Goal: Task Accomplishment & Management: Manage account settings

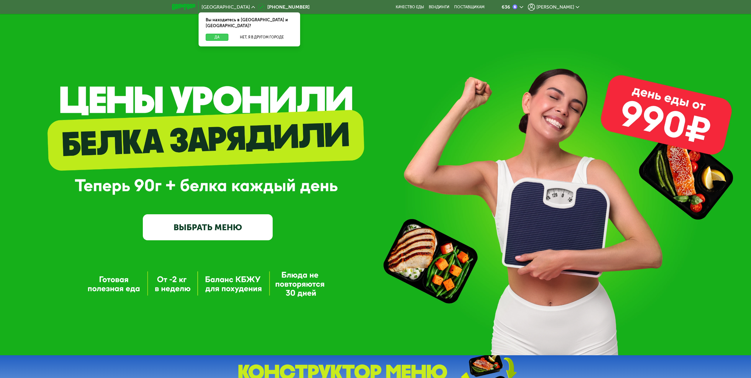
click at [214, 34] on button "Да" at bounding box center [217, 37] width 23 height 7
click at [219, 34] on button "Да" at bounding box center [217, 37] width 23 height 7
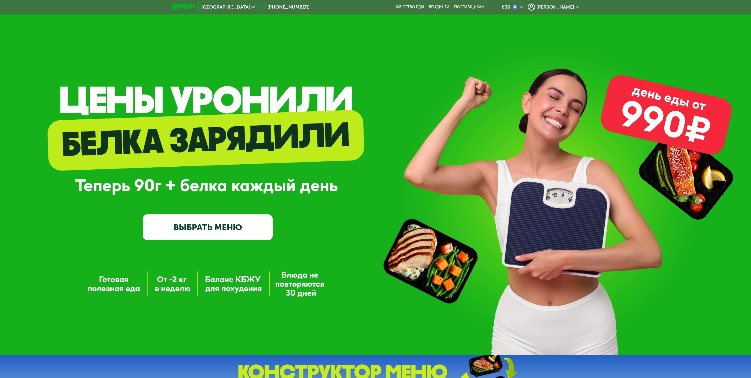
click at [567, 8] on span "[PERSON_NAME]" at bounding box center [556, 7] width 38 height 5
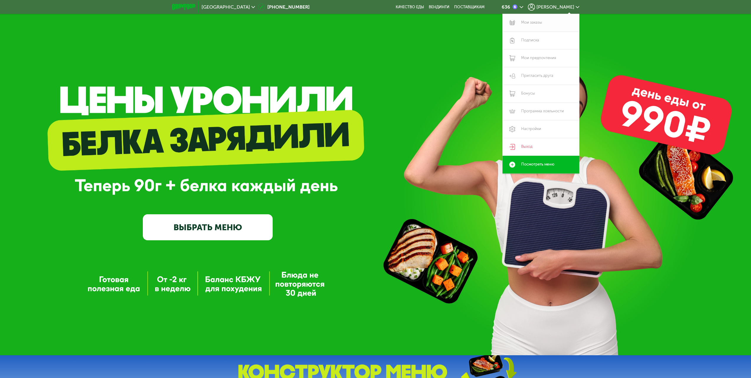
click at [537, 25] on link "Мои заказы" at bounding box center [541, 23] width 77 height 18
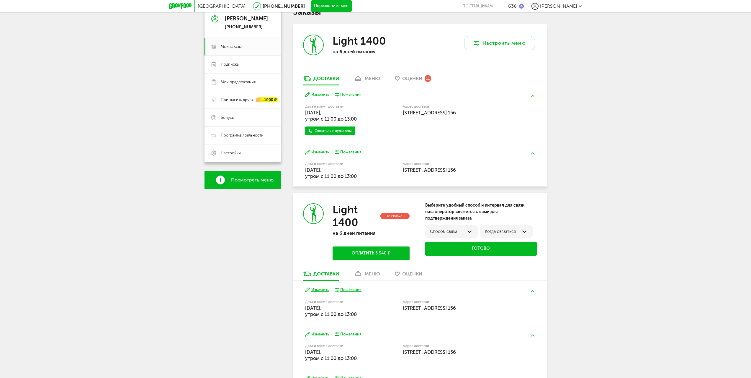
scroll to position [85, 0]
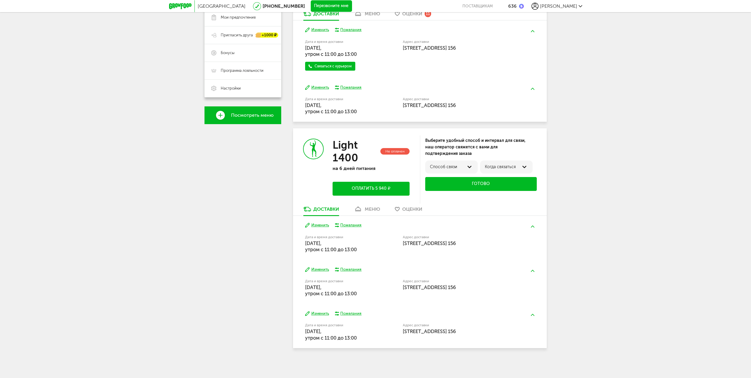
click at [469, 162] on div "Способ связи" at bounding box center [451, 166] width 53 height 13
click at [460, 169] on div "по телефону" at bounding box center [452, 168] width 44 height 11
click at [507, 167] on label "с 13:00 до 14:00" at bounding box center [501, 169] width 32 height 5
click at [473, 183] on button "Готово" at bounding box center [481, 184] width 112 height 14
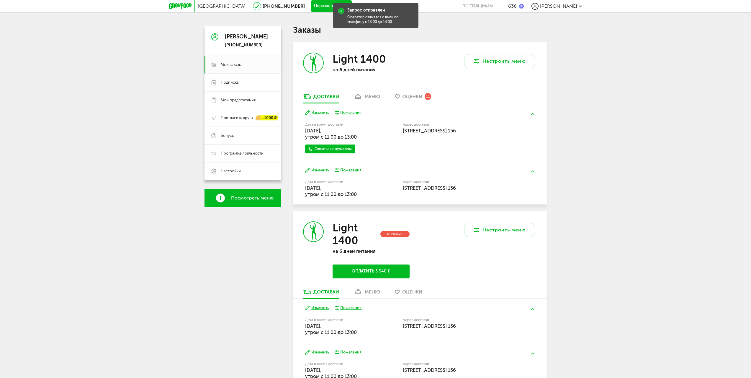
scroll to position [0, 0]
